Goal: Task Accomplishment & Management: Manage account settings

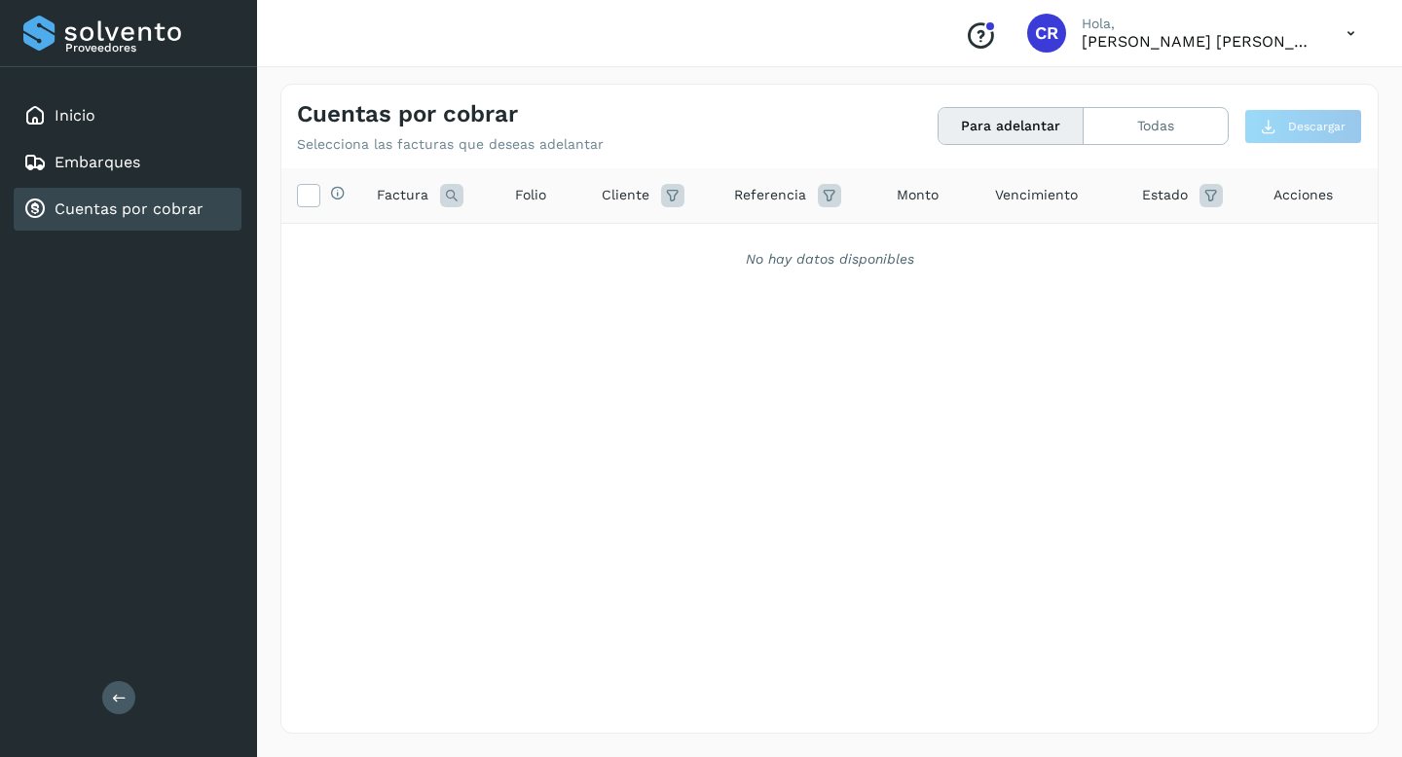
click at [177, 200] on link "Cuentas por cobrar" at bounding box center [129, 209] width 149 height 18
click at [1128, 135] on button "Todas" at bounding box center [1156, 126] width 144 height 36
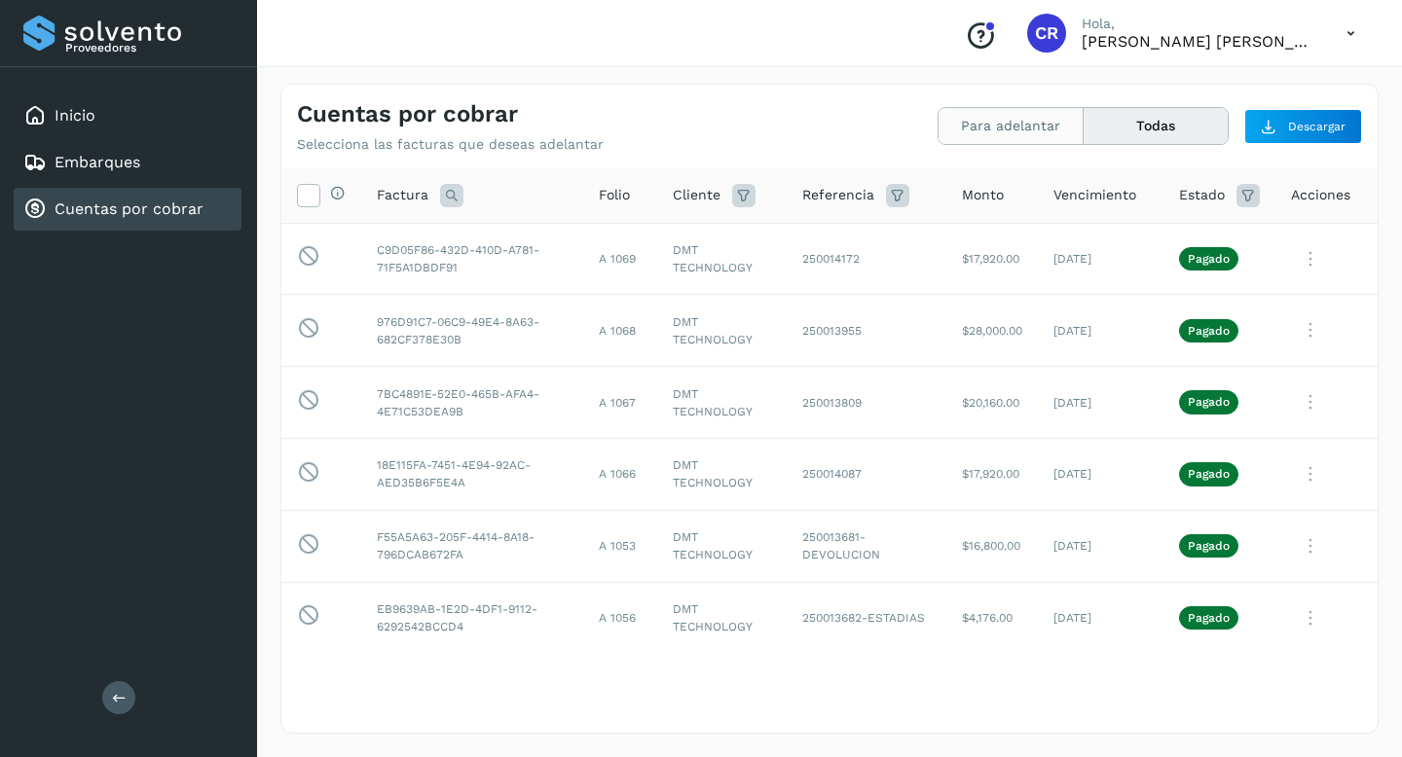
click at [1084, 128] on button "Para adelantar" at bounding box center [1156, 126] width 144 height 36
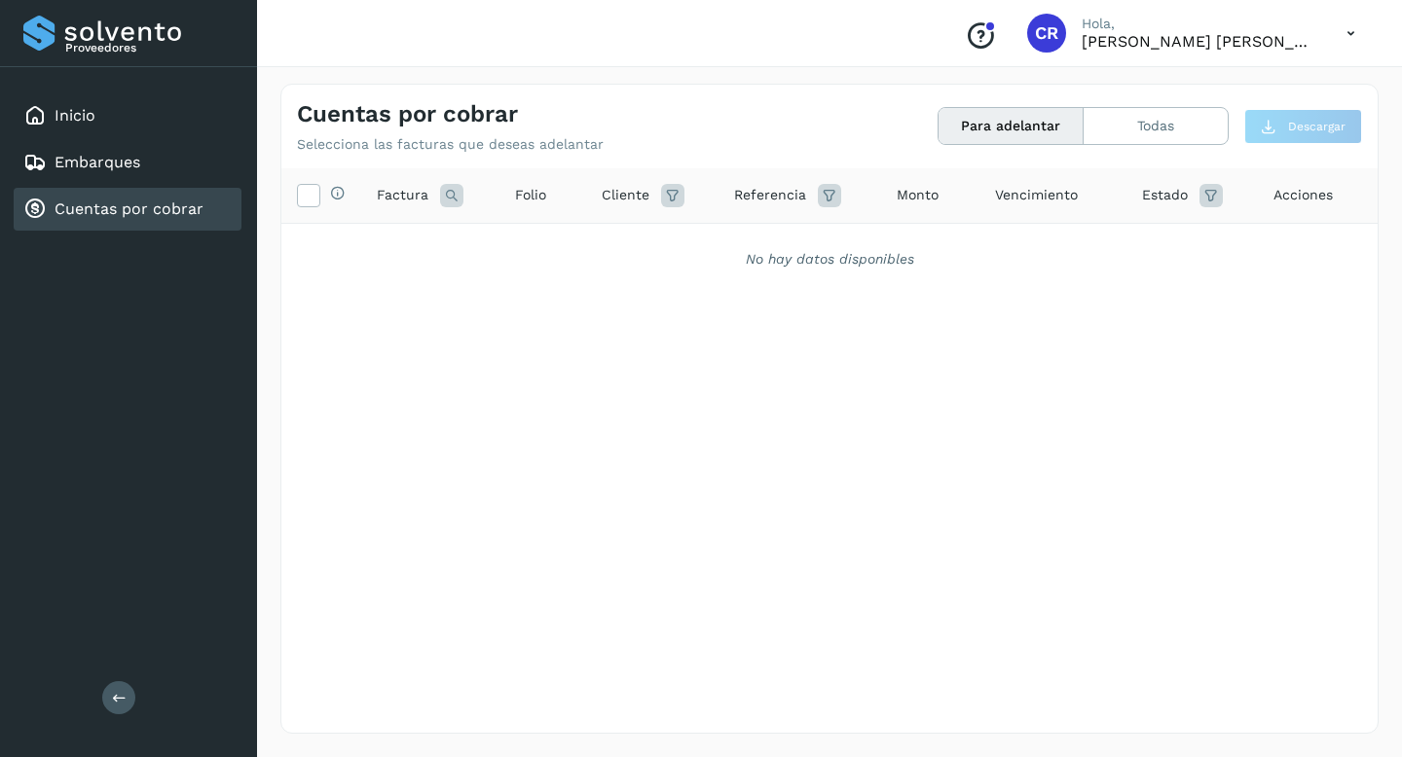
click at [142, 203] on link "Cuentas por cobrar" at bounding box center [129, 209] width 149 height 18
click at [146, 206] on link "Cuentas por cobrar" at bounding box center [129, 209] width 149 height 18
click at [139, 215] on link "Cuentas por cobrar" at bounding box center [129, 209] width 149 height 18
click at [124, 169] on link "Embarques" at bounding box center [98, 162] width 86 height 18
click at [130, 196] on div "Cuentas por cobrar" at bounding box center [128, 209] width 228 height 43
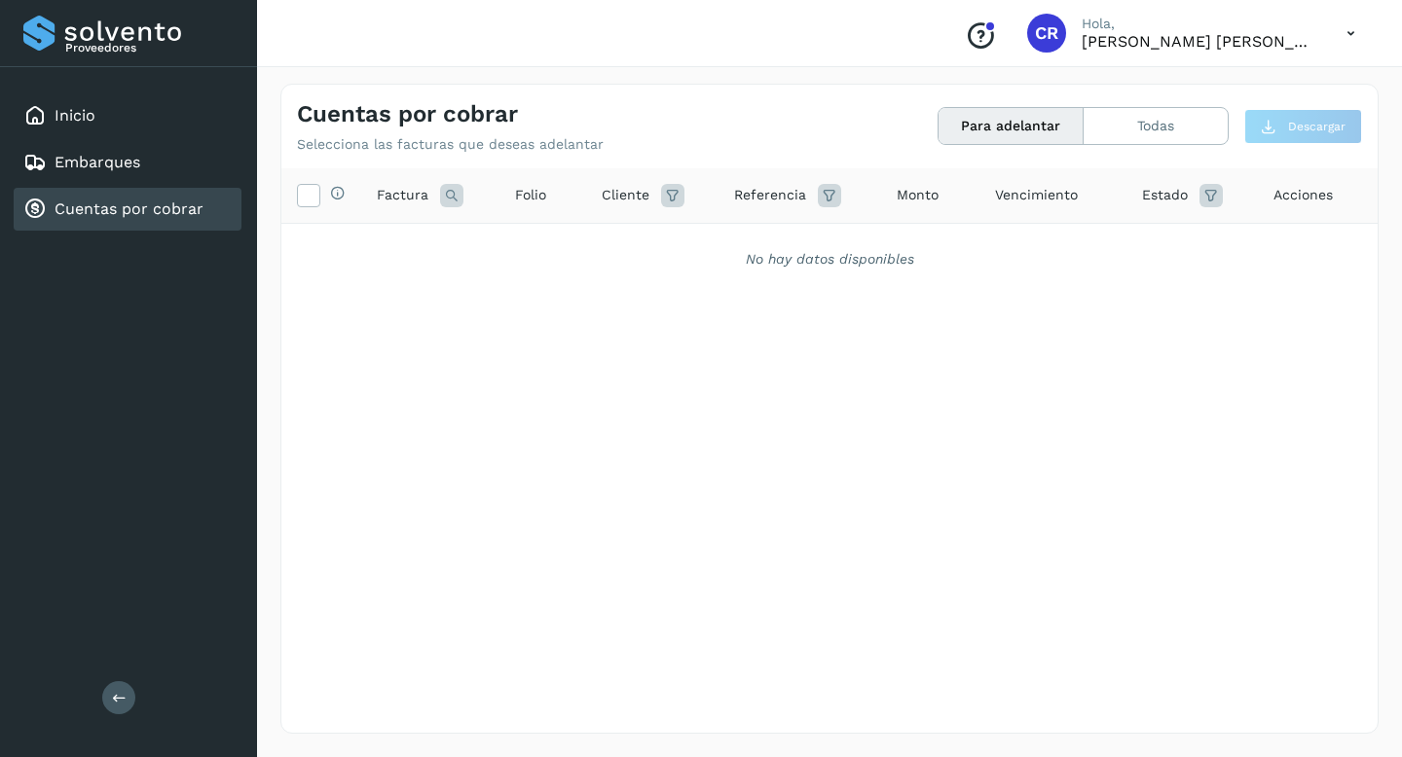
click at [996, 117] on button "Para adelantar" at bounding box center [1011, 126] width 145 height 36
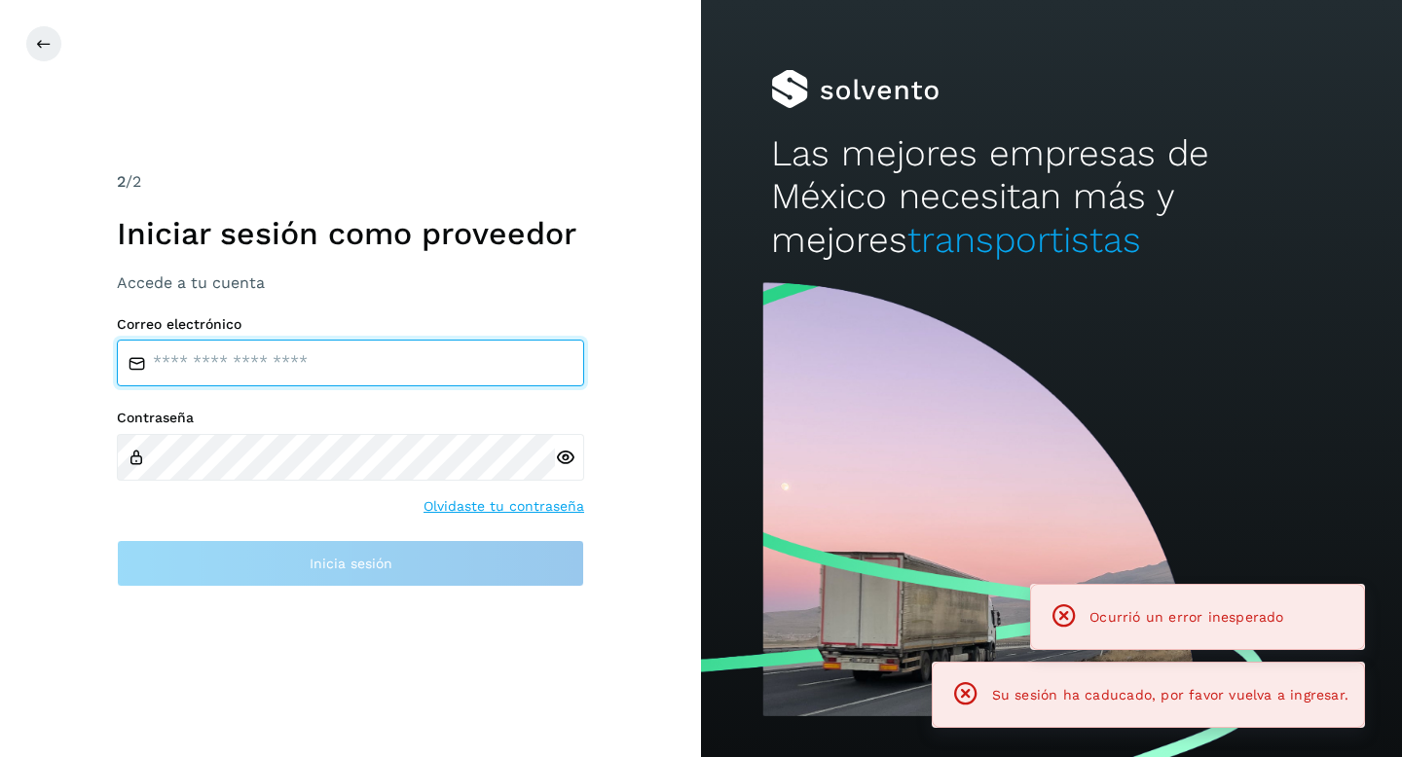
type input "**********"
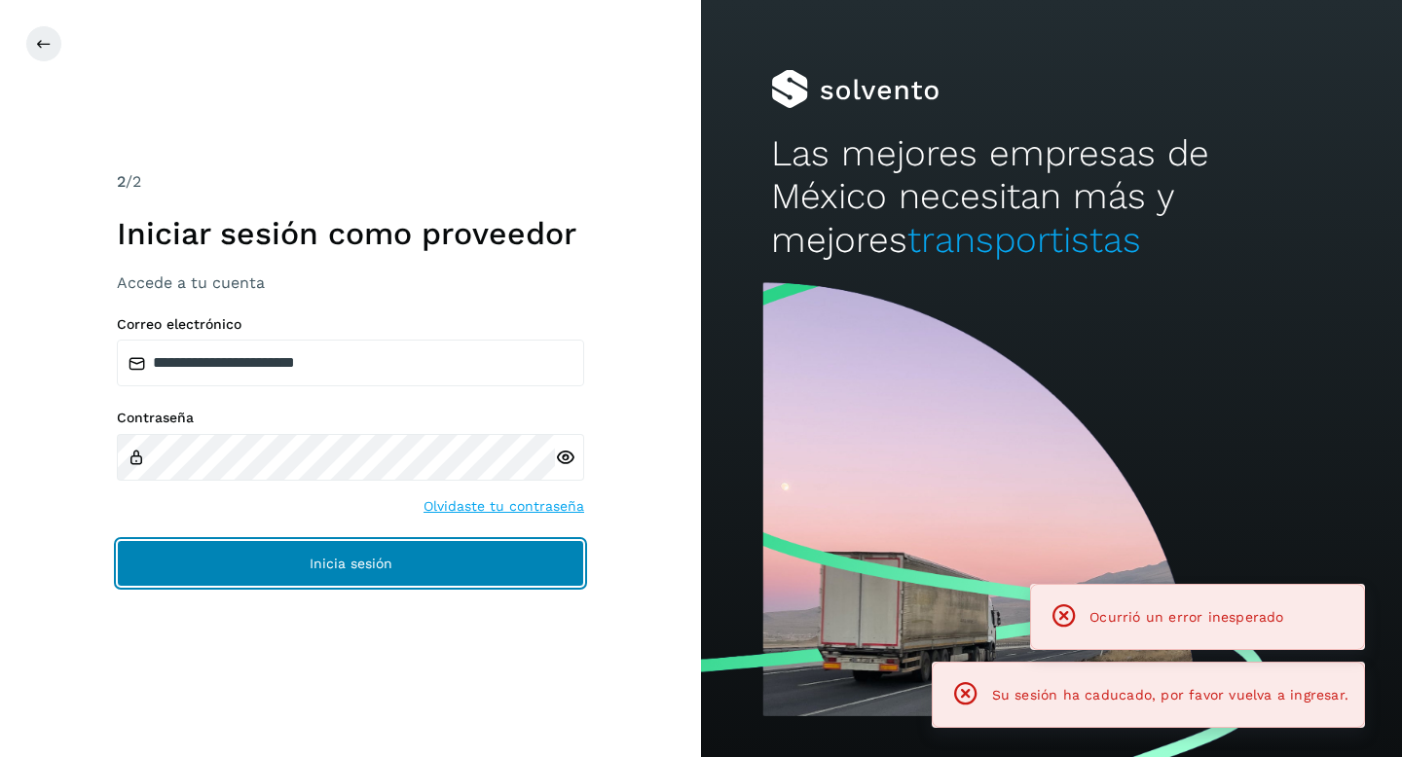
click at [472, 563] on button "Inicia sesión" at bounding box center [350, 563] width 467 height 47
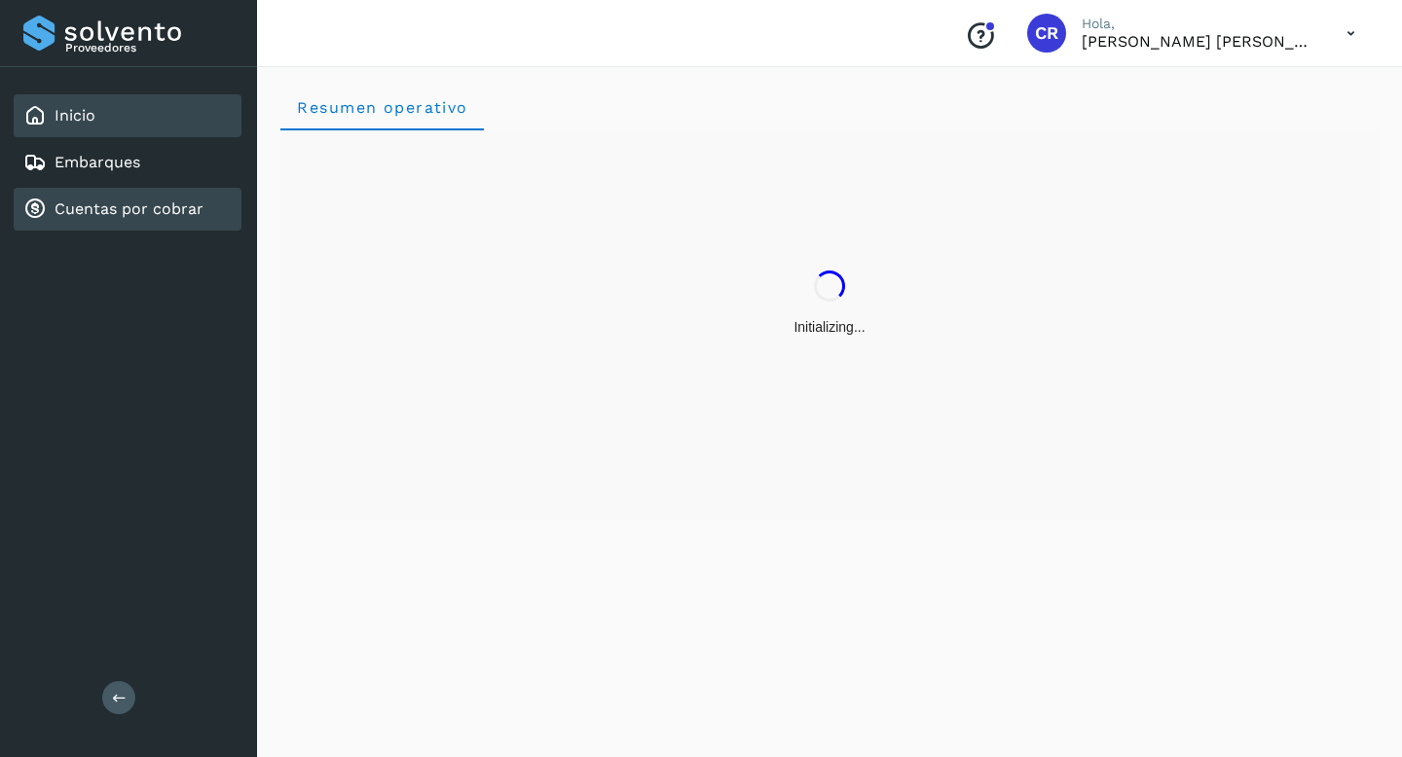
click at [163, 210] on link "Cuentas por cobrar" at bounding box center [129, 209] width 149 height 18
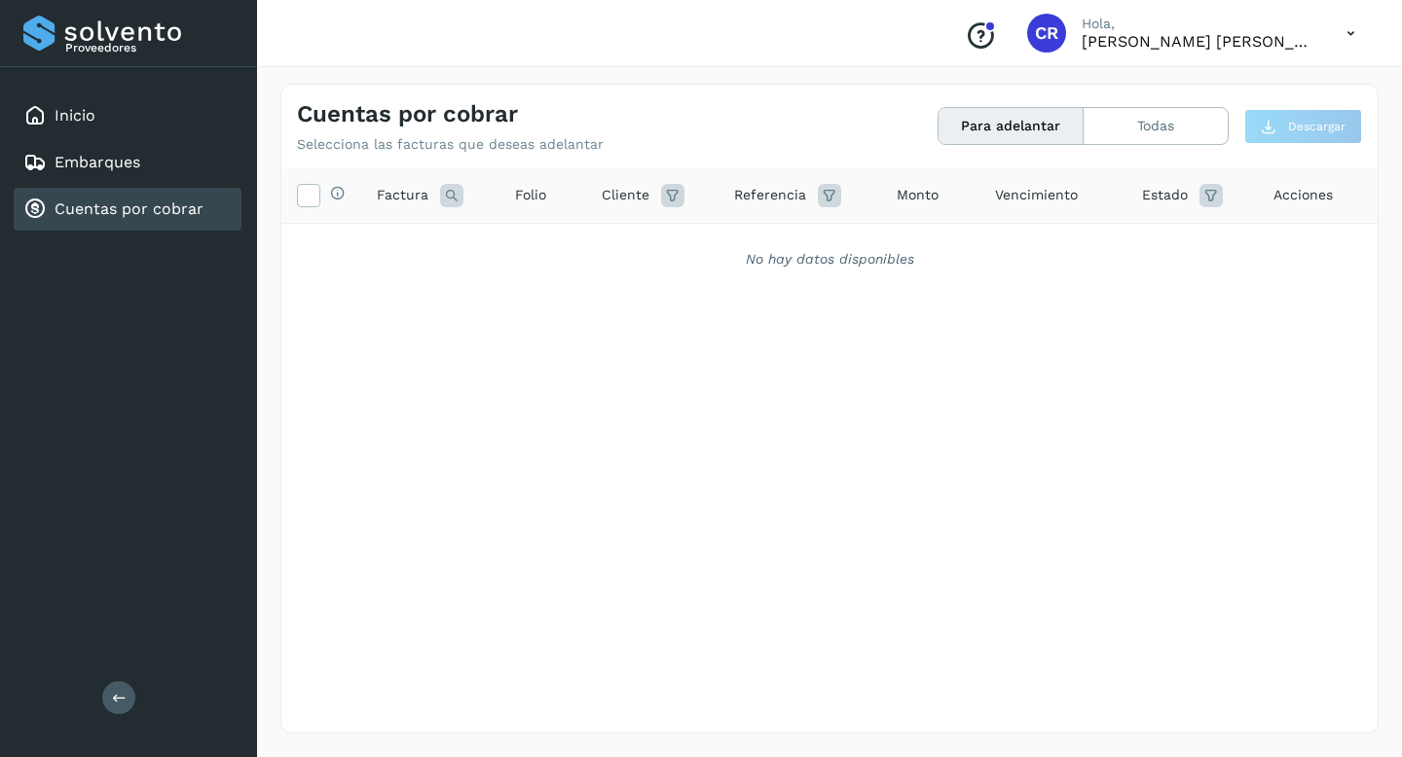
click at [162, 230] on div "Cuentas por cobrar" at bounding box center [128, 209] width 228 height 43
